Goal: Communication & Community: Answer question/provide support

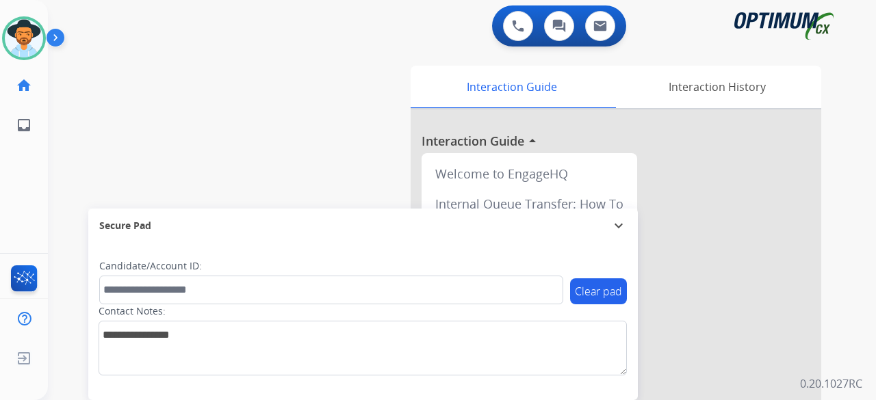
click at [265, 74] on div "swap_horiz Break voice bridge close_fullscreen Connect 3-Way Call merge_type Se…" at bounding box center [445, 334] width 795 height 570
click at [97, 99] on div "swap_horiz Break voice bridge close_fullscreen Connect 3-Way Call merge_type Se…" at bounding box center [445, 334] width 795 height 570
drag, startPoint x: 155, startPoint y: 23, endPoint x: 197, endPoint y: 168, distance: 150.4
drag, startPoint x: 197, startPoint y: 168, endPoint x: 541, endPoint y: 392, distance: 410.7
click at [222, 265] on div "Candidate/Account ID:" at bounding box center [331, 281] width 464 height 45
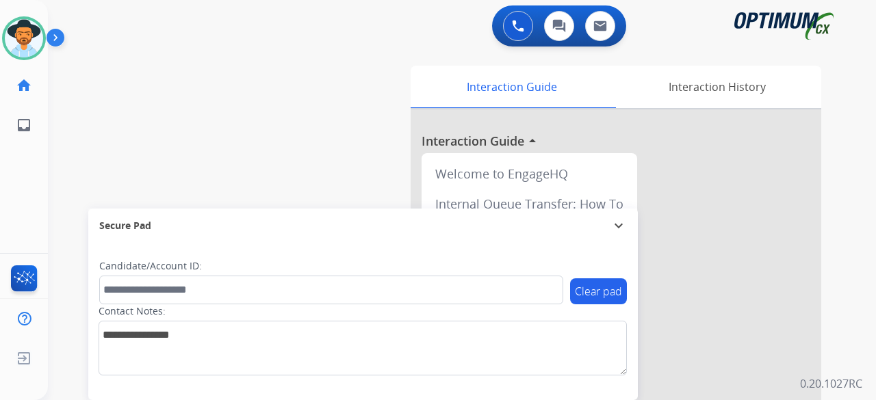
click at [541, 392] on div "Clear pad Candidate/Account ID: Contact Notes:" at bounding box center [362, 321] width 549 height 157
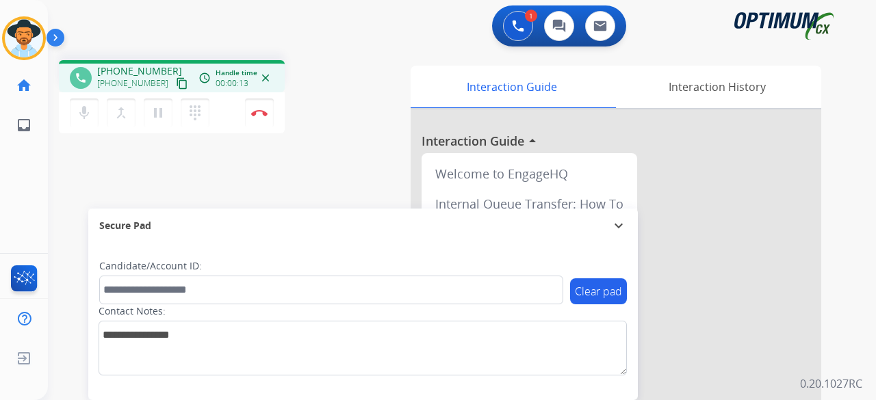
click at [176, 85] on mat-icon "content_copy" at bounding box center [182, 83] width 12 height 12
click at [267, 115] on button "Disconnect" at bounding box center [259, 112] width 29 height 29
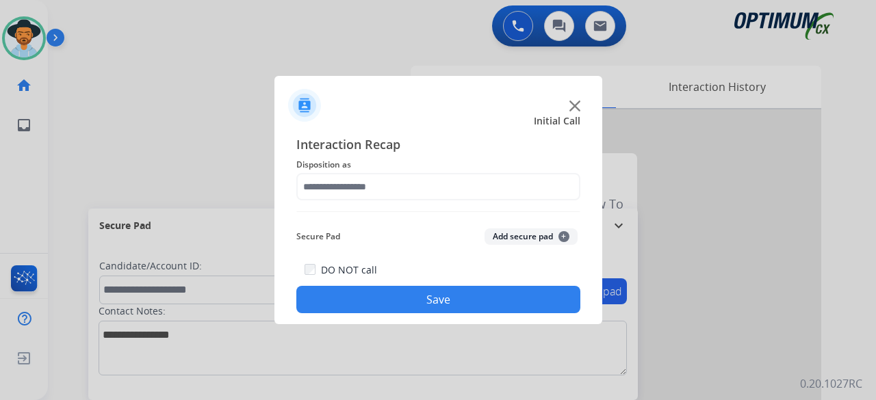
click at [575, 106] on img at bounding box center [574, 106] width 11 height 11
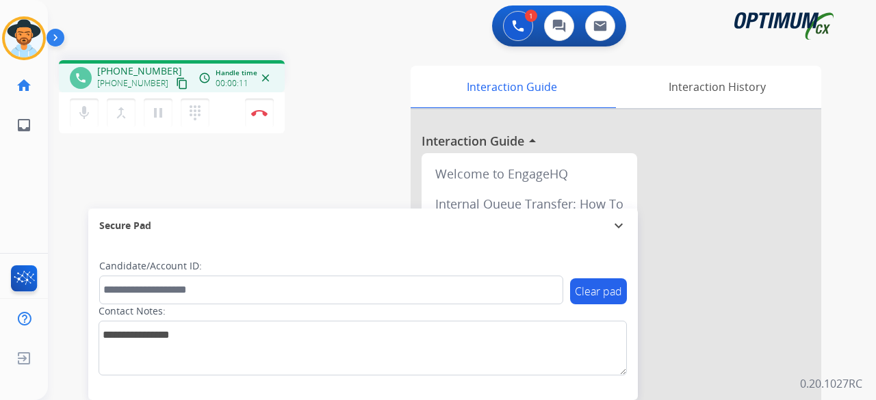
click at [176, 82] on mat-icon "content_copy" at bounding box center [182, 83] width 12 height 12
click at [81, 122] on button "mic Mute" at bounding box center [84, 112] width 29 height 29
click at [88, 109] on mat-icon "mic_off" at bounding box center [84, 113] width 16 height 16
click at [261, 105] on button "Disconnect" at bounding box center [259, 112] width 29 height 29
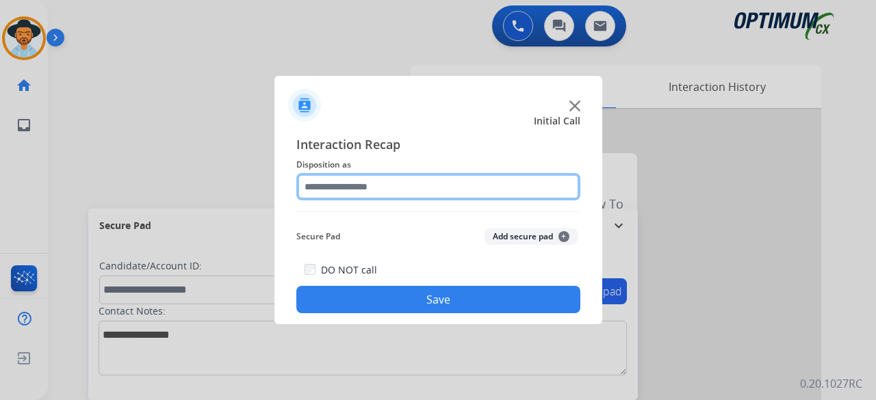
click at [423, 195] on input "text" at bounding box center [438, 186] width 284 height 27
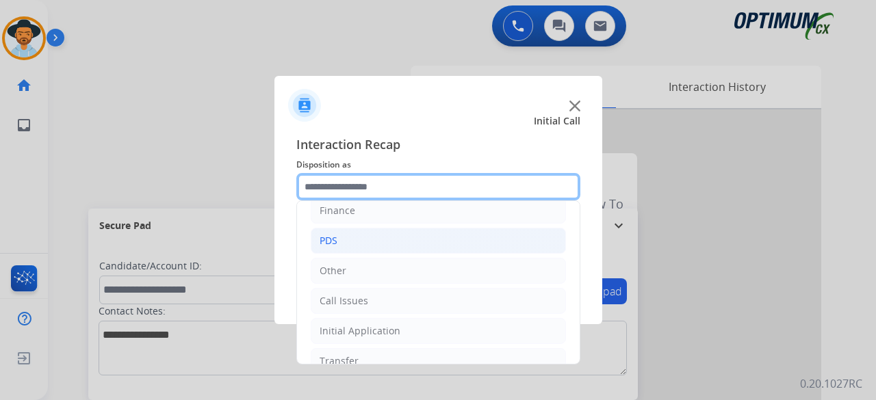
scroll to position [89, 0]
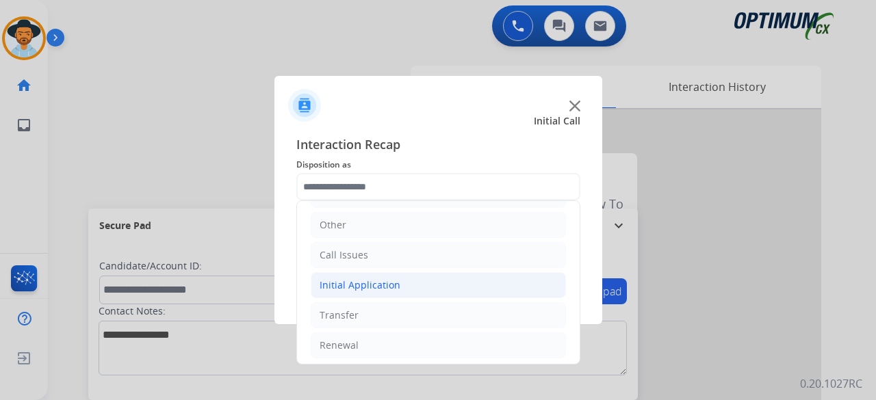
click at [364, 284] on div "Initial Application" at bounding box center [359, 285] width 81 height 14
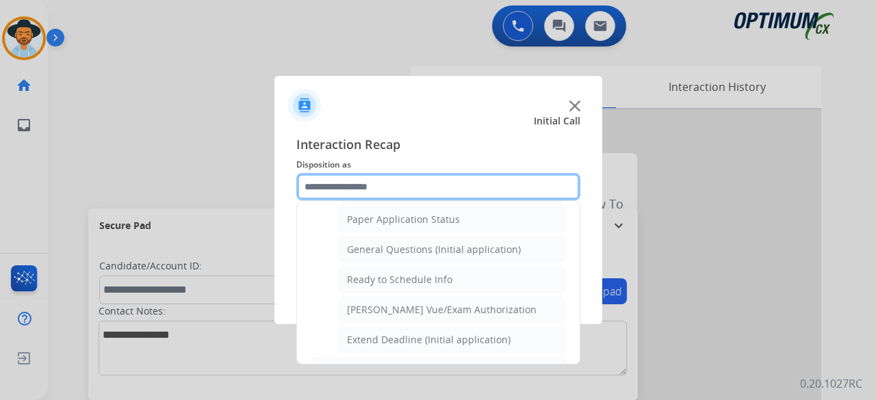
scroll to position [784, 0]
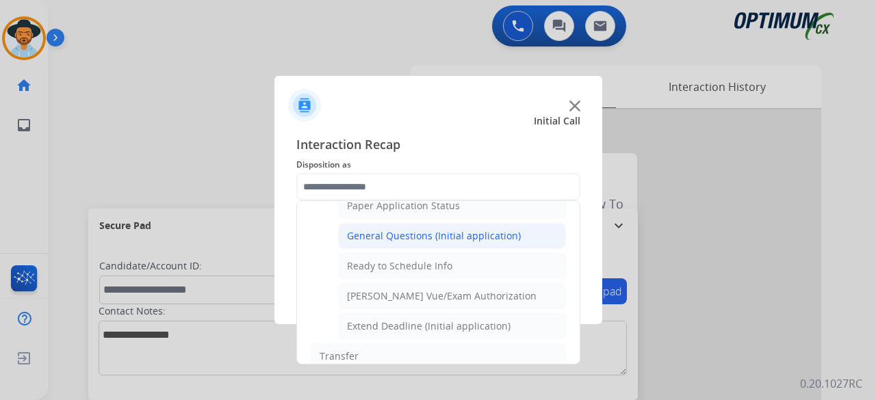
click at [412, 229] on div "General Questions (Initial application)" at bounding box center [434, 236] width 174 height 14
type input "**********"
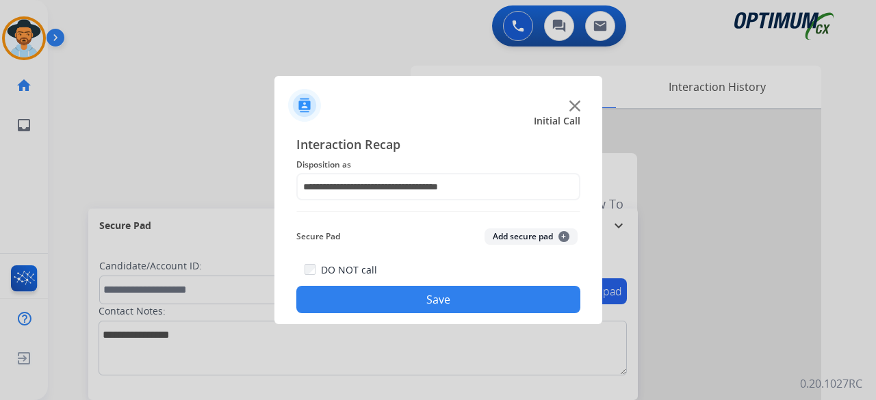
click at [510, 238] on button "Add secure pad +" at bounding box center [530, 236] width 93 height 16
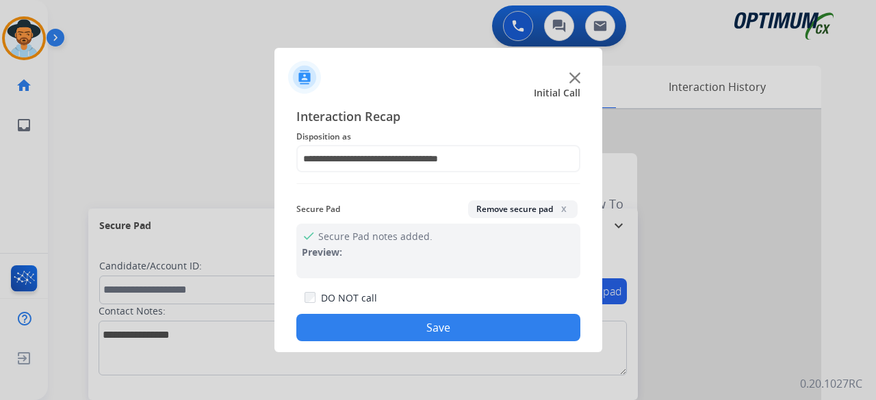
click at [440, 332] on button "Save" at bounding box center [438, 327] width 284 height 27
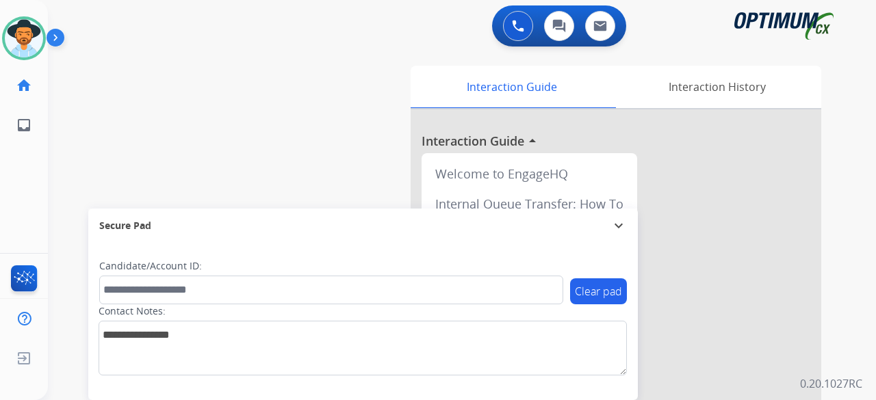
click at [171, 95] on div "swap_horiz Break voice bridge close_fullscreen Connect 3-Way Call merge_type Se…" at bounding box center [445, 334] width 795 height 570
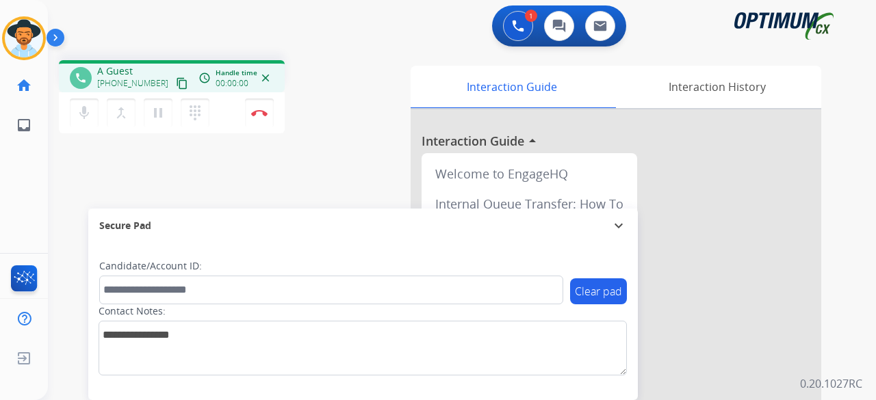
click at [176, 85] on mat-icon "content_copy" at bounding box center [182, 83] width 12 height 12
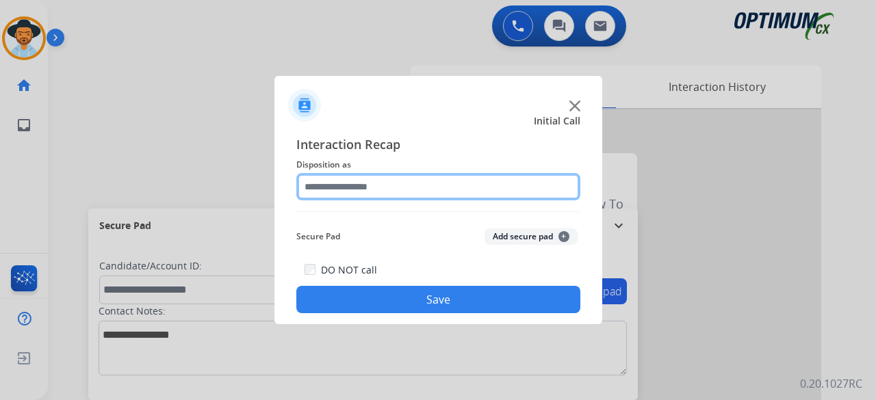
click at [387, 187] on input "text" at bounding box center [438, 186] width 284 height 27
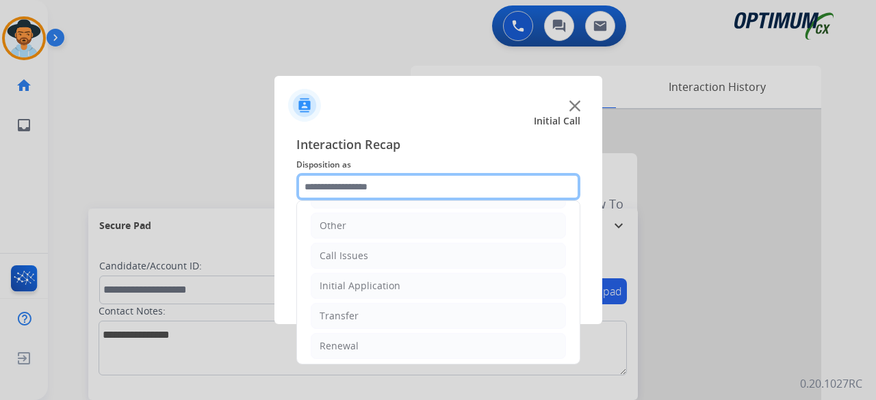
scroll to position [89, 0]
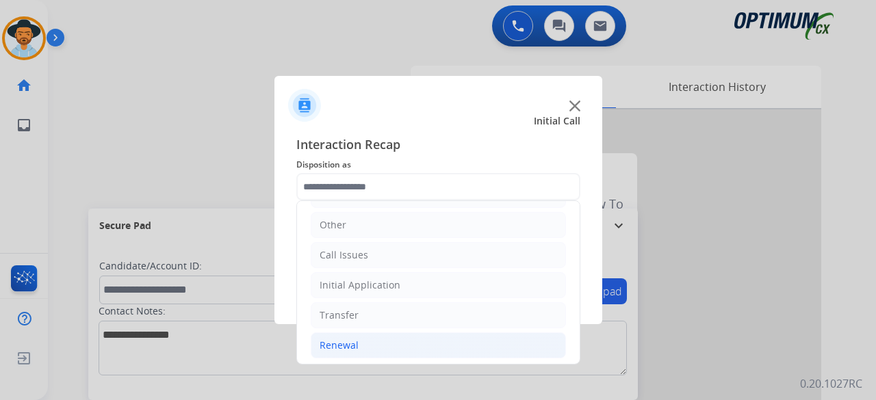
click at [350, 339] on div "Renewal" at bounding box center [338, 346] width 39 height 14
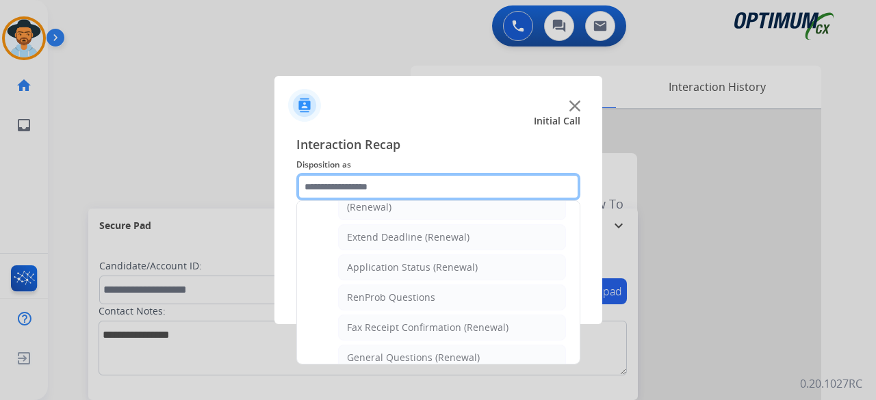
scroll to position [308, 0]
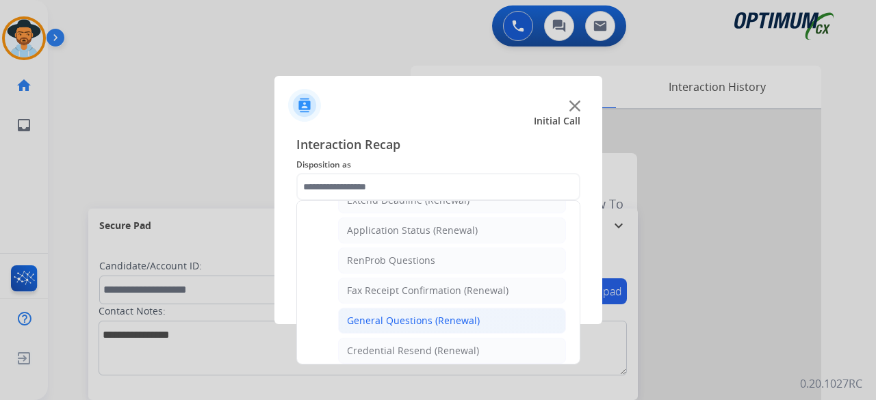
click at [427, 314] on div "General Questions (Renewal)" at bounding box center [413, 321] width 133 height 14
type input "**********"
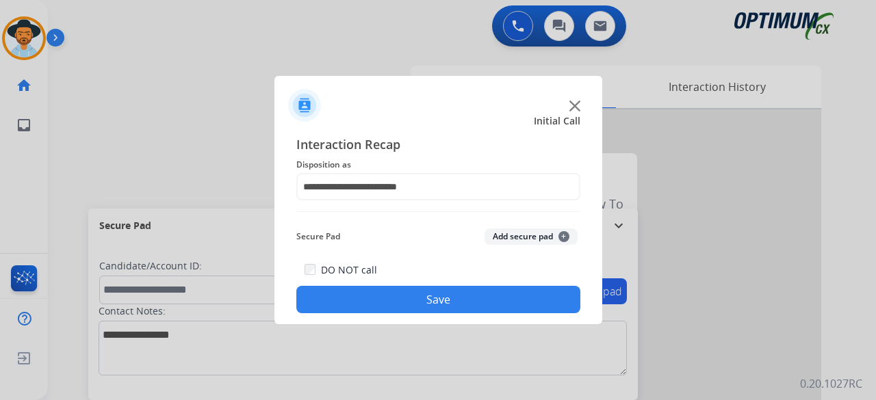
click at [510, 232] on button "Add secure pad +" at bounding box center [530, 236] width 93 height 16
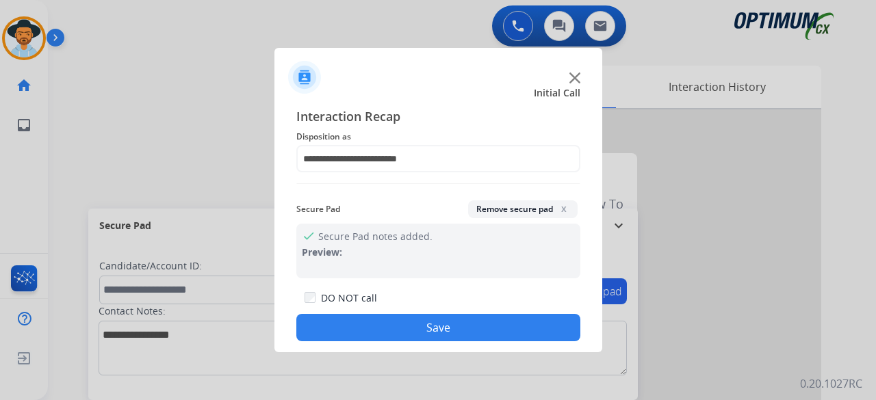
click at [433, 329] on button "Save" at bounding box center [438, 327] width 284 height 27
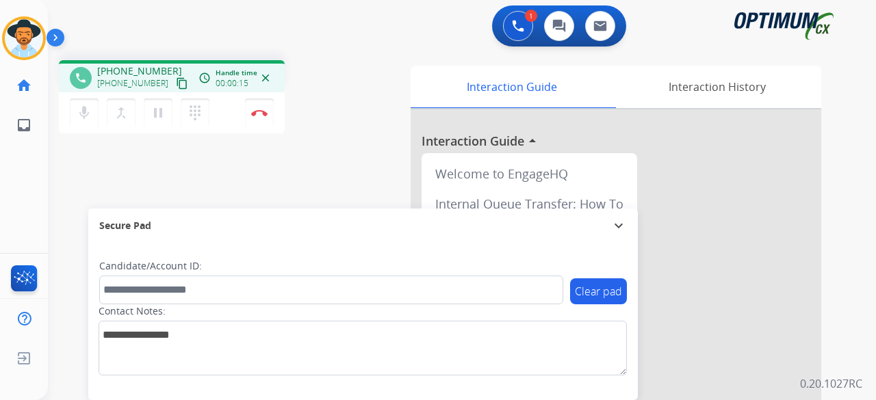
click at [176, 85] on mat-icon "content_copy" at bounding box center [182, 83] width 12 height 12
click at [253, 117] on button "Disconnect" at bounding box center [259, 112] width 29 height 29
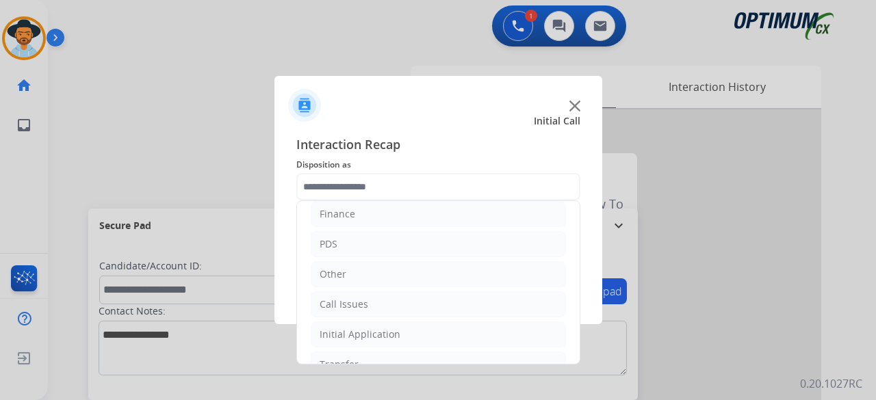
scroll to position [89, 0]
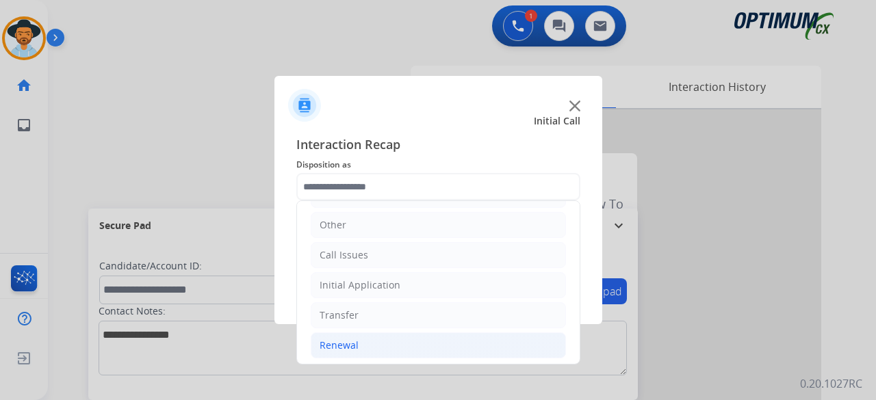
click at [361, 343] on li "Renewal" at bounding box center [438, 345] width 255 height 26
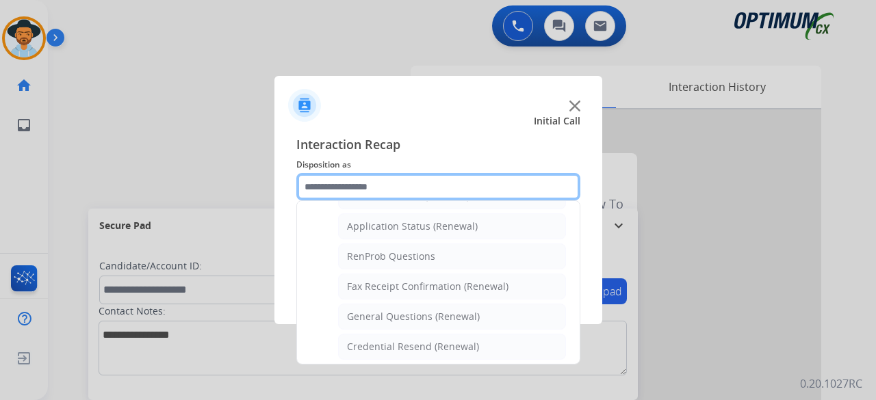
scroll to position [318, 0]
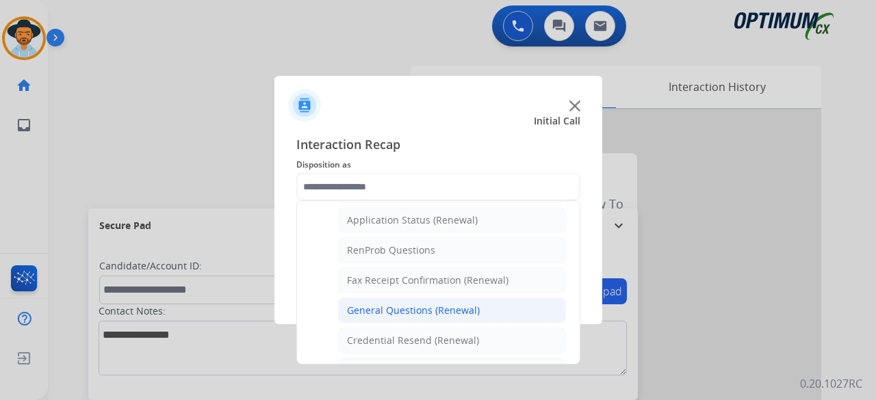
click at [430, 311] on li "General Questions (Renewal)" at bounding box center [452, 311] width 228 height 26
type input "**********"
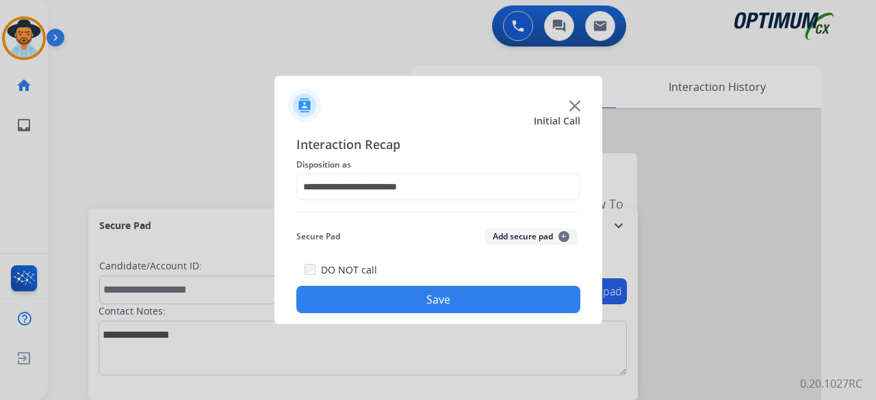
click at [514, 238] on button "Add secure pad +" at bounding box center [530, 236] width 93 height 16
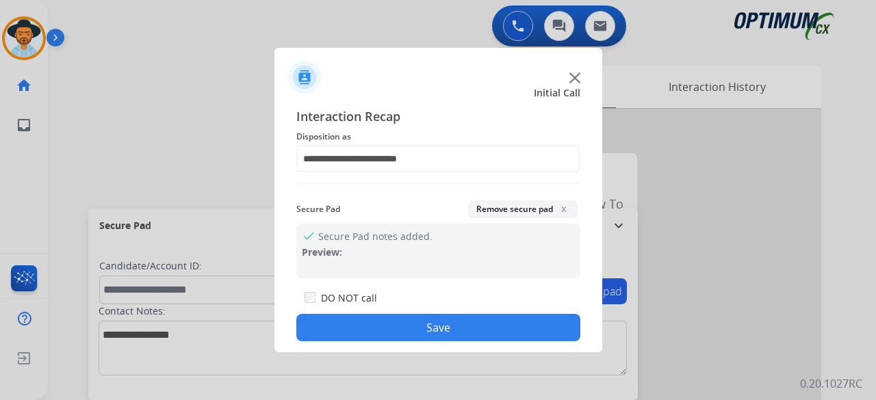
click at [459, 333] on button "Save" at bounding box center [438, 327] width 284 height 27
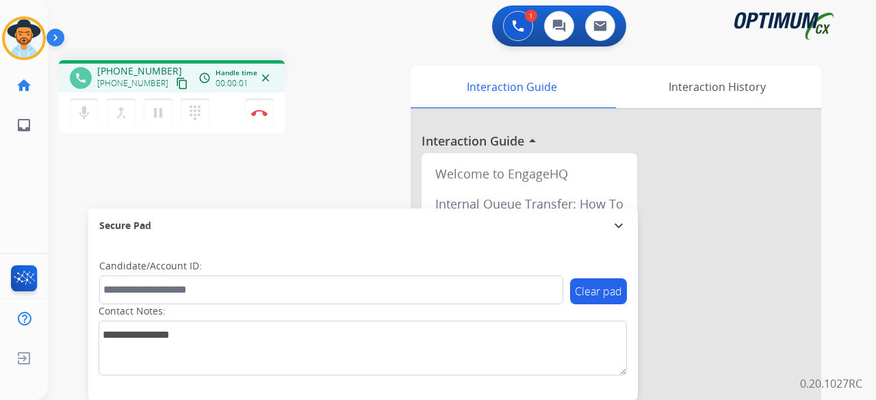
click at [176, 85] on mat-icon "content_copy" at bounding box center [182, 83] width 12 height 12
click at [257, 123] on button "Disconnect" at bounding box center [259, 112] width 29 height 29
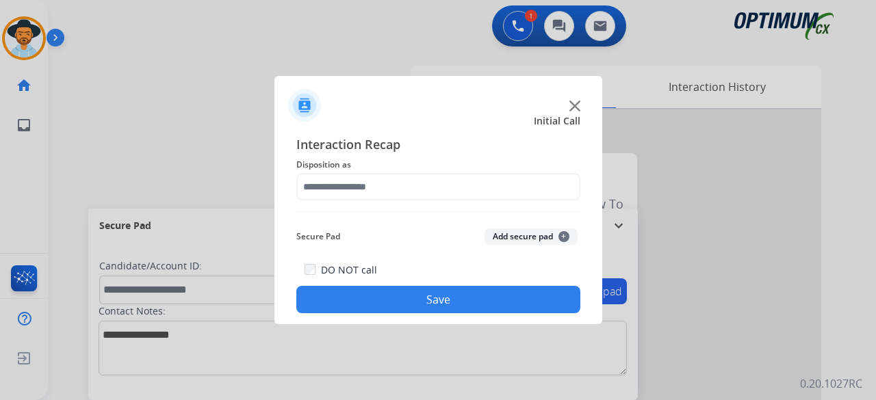
click at [577, 103] on img at bounding box center [574, 106] width 11 height 11
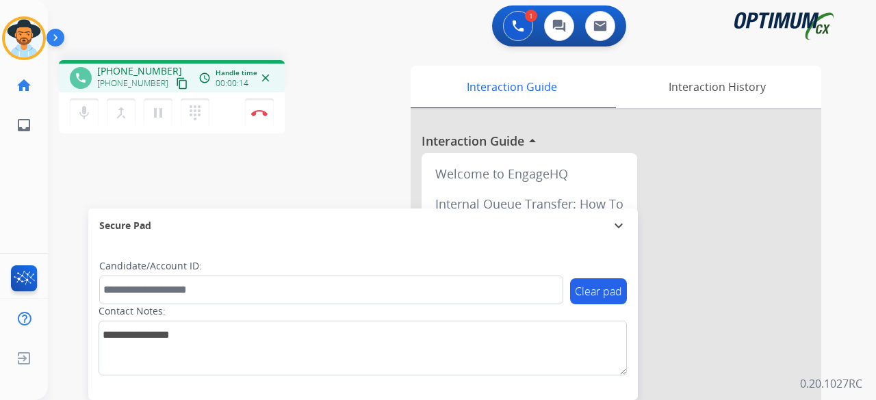
click at [176, 87] on mat-icon "content_copy" at bounding box center [182, 83] width 12 height 12
click at [259, 124] on button "Disconnect" at bounding box center [259, 112] width 29 height 29
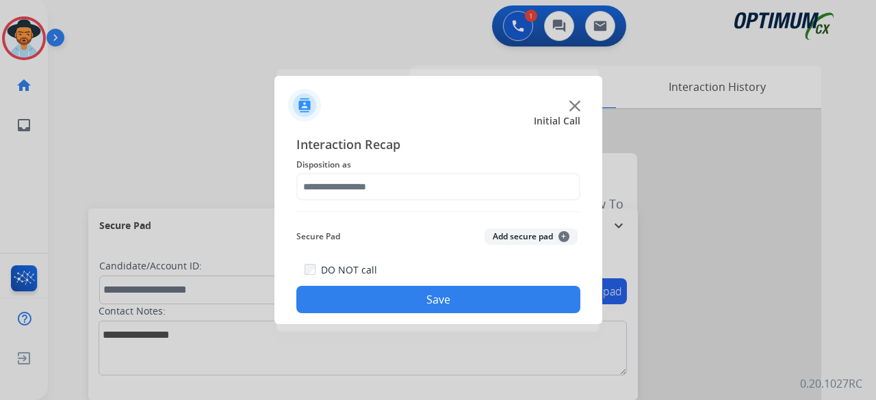
click at [354, 103] on div at bounding box center [438, 100] width 328 height 48
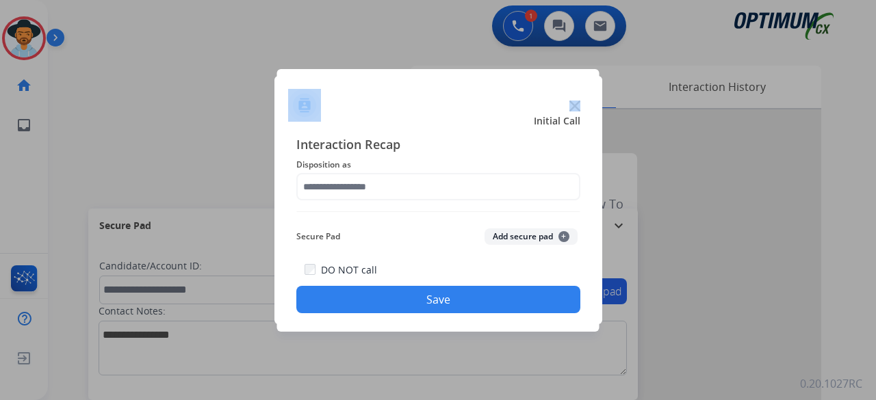
click at [575, 105] on img at bounding box center [574, 106] width 11 height 11
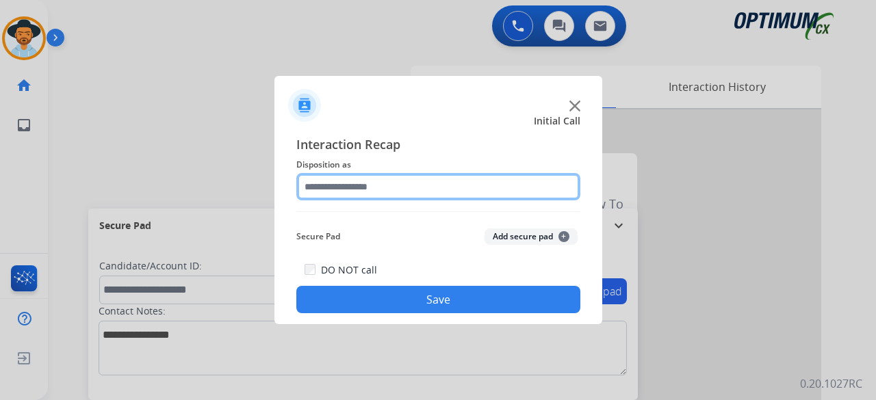
click at [343, 186] on input "text" at bounding box center [438, 186] width 284 height 27
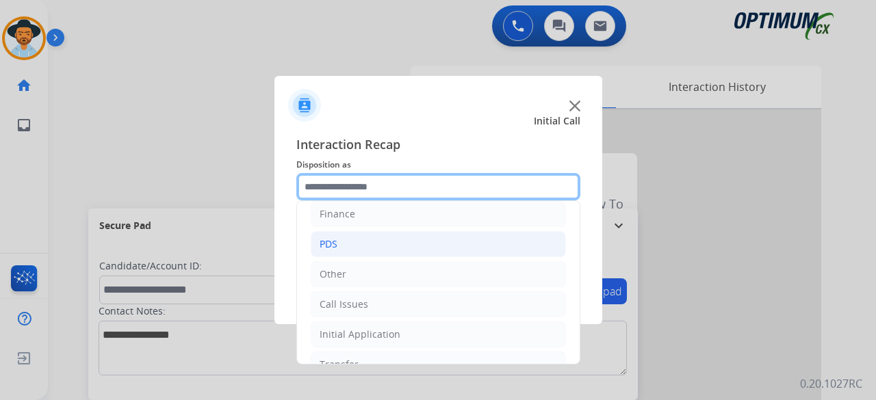
scroll to position [89, 0]
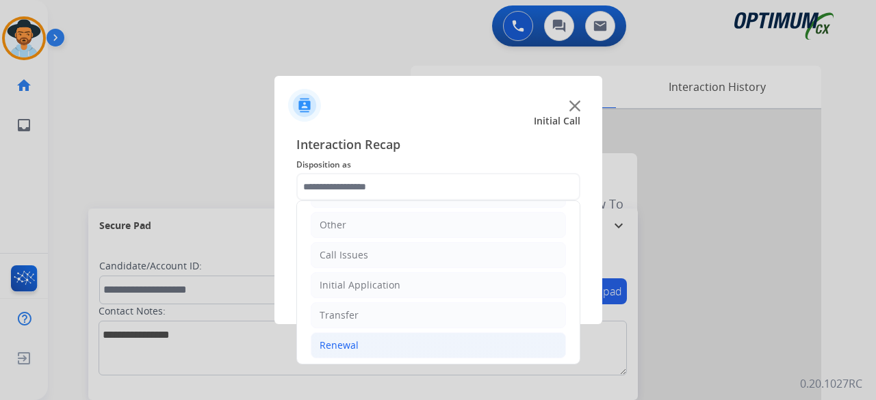
click at [376, 350] on li "Renewal" at bounding box center [438, 345] width 255 height 26
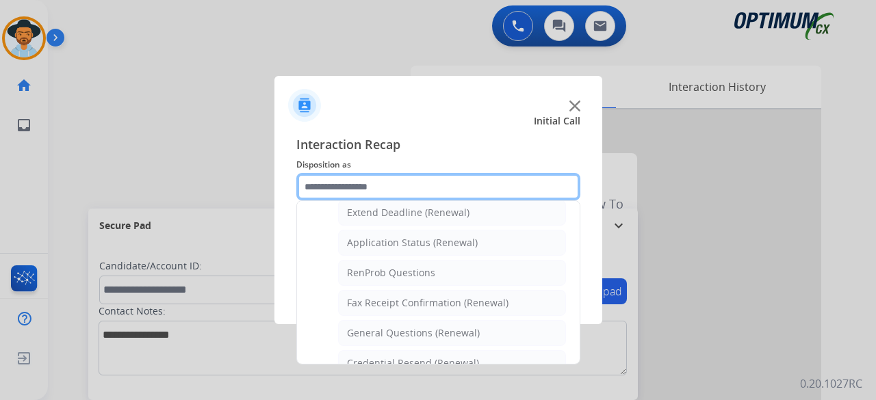
scroll to position [301, 0]
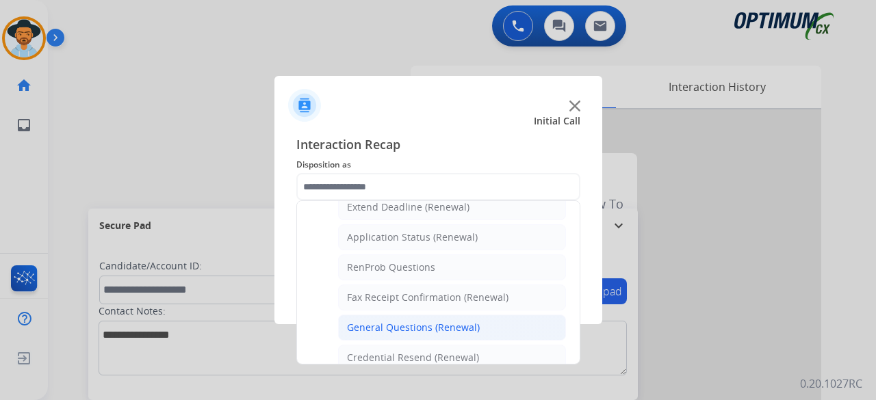
click at [424, 328] on div "General Questions (Renewal)" at bounding box center [413, 328] width 133 height 14
type input "**********"
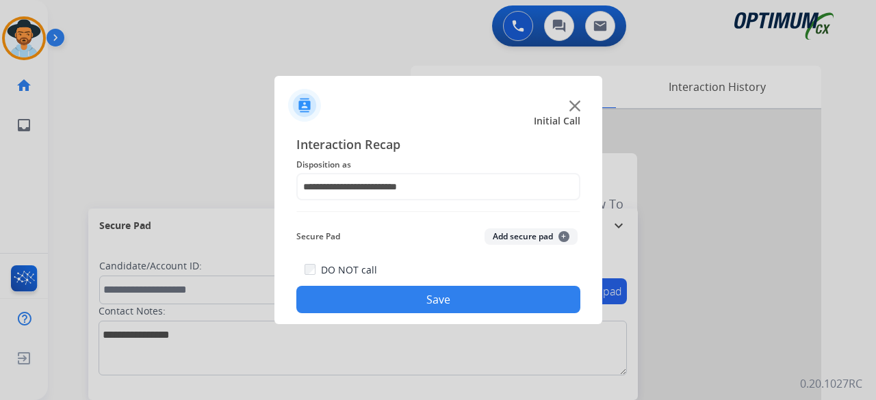
click at [521, 241] on button "Add secure pad +" at bounding box center [530, 236] width 93 height 16
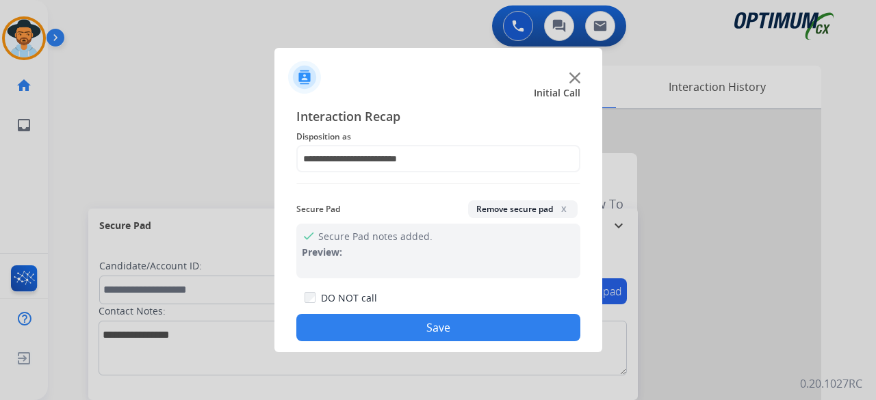
click at [448, 324] on button "Save" at bounding box center [438, 327] width 284 height 27
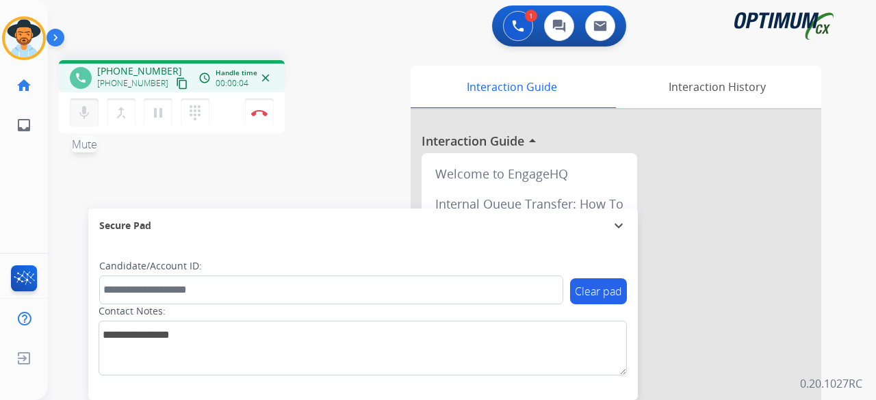
click at [89, 110] on mat-icon "mic" at bounding box center [84, 113] width 16 height 16
click at [81, 117] on mat-icon "mic_off" at bounding box center [84, 113] width 16 height 16
click at [176, 83] on mat-icon "content_copy" at bounding box center [182, 83] width 12 height 12
click at [267, 115] on button "Disconnect" at bounding box center [259, 112] width 29 height 29
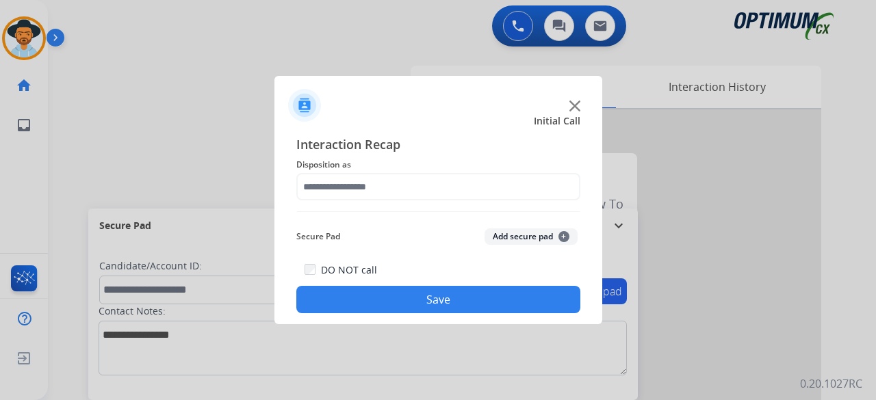
click at [575, 104] on img at bounding box center [574, 106] width 11 height 11
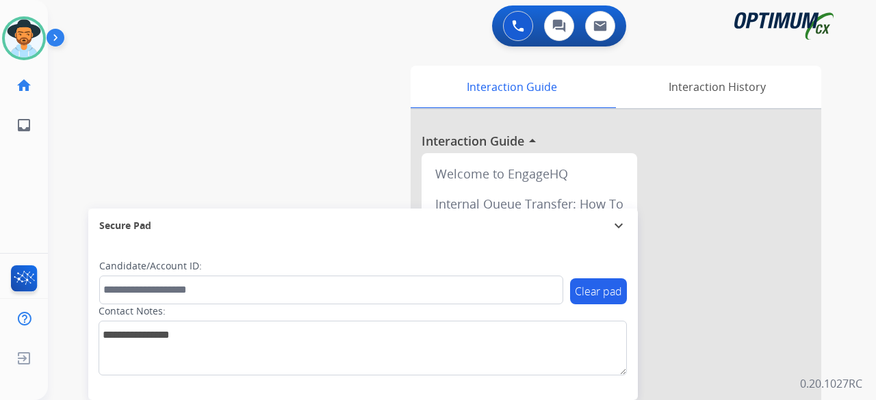
click at [181, 68] on div "swap_horiz Break voice bridge close_fullscreen Connect 3-Way Call merge_type Se…" at bounding box center [445, 334] width 795 height 570
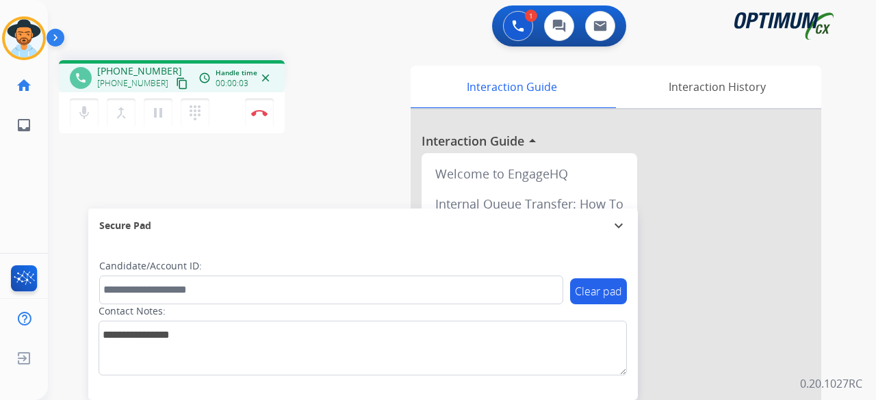
click at [176, 83] on mat-icon "content_copy" at bounding box center [182, 83] width 12 height 12
click at [90, 110] on mat-icon "mic" at bounding box center [84, 113] width 16 height 16
click at [85, 111] on mat-icon "mic_off" at bounding box center [84, 113] width 16 height 16
click at [257, 107] on button "Disconnect" at bounding box center [259, 112] width 29 height 29
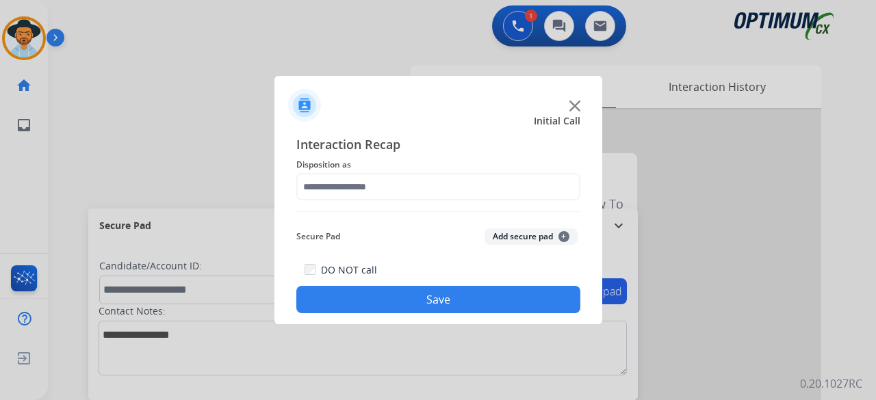
drag, startPoint x: 573, startPoint y: 104, endPoint x: 287, endPoint y: 72, distance: 287.7
click at [572, 104] on img at bounding box center [574, 106] width 11 height 11
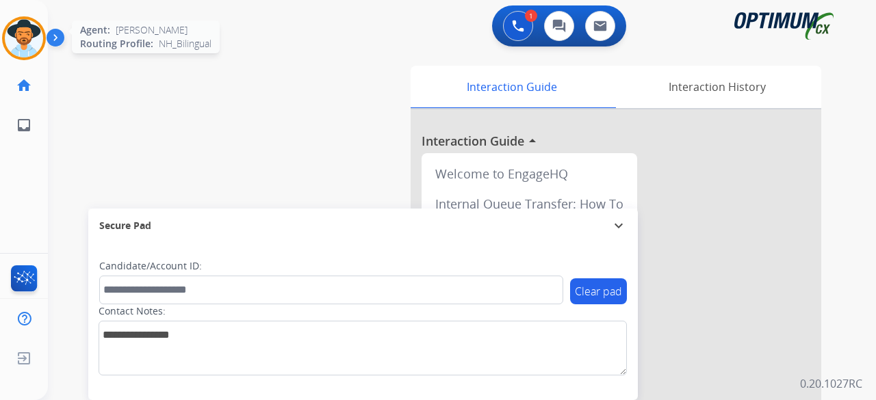
click at [21, 42] on img at bounding box center [24, 38] width 38 height 38
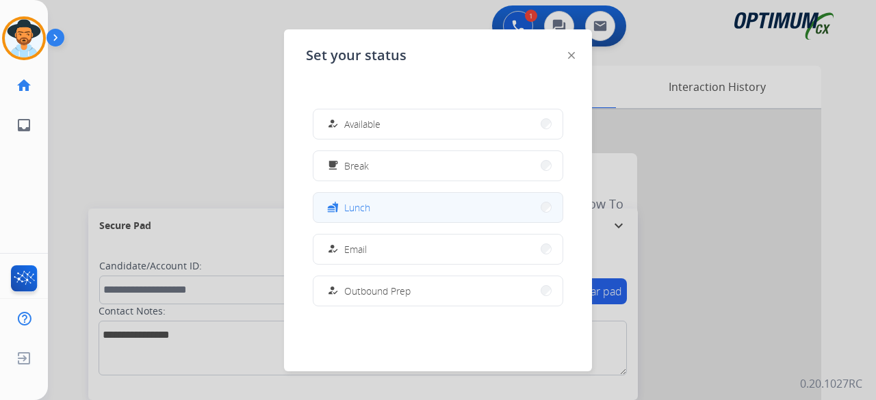
click at [430, 199] on button "fastfood Lunch" at bounding box center [437, 207] width 249 height 29
